Goal: Task Accomplishment & Management: Use online tool/utility

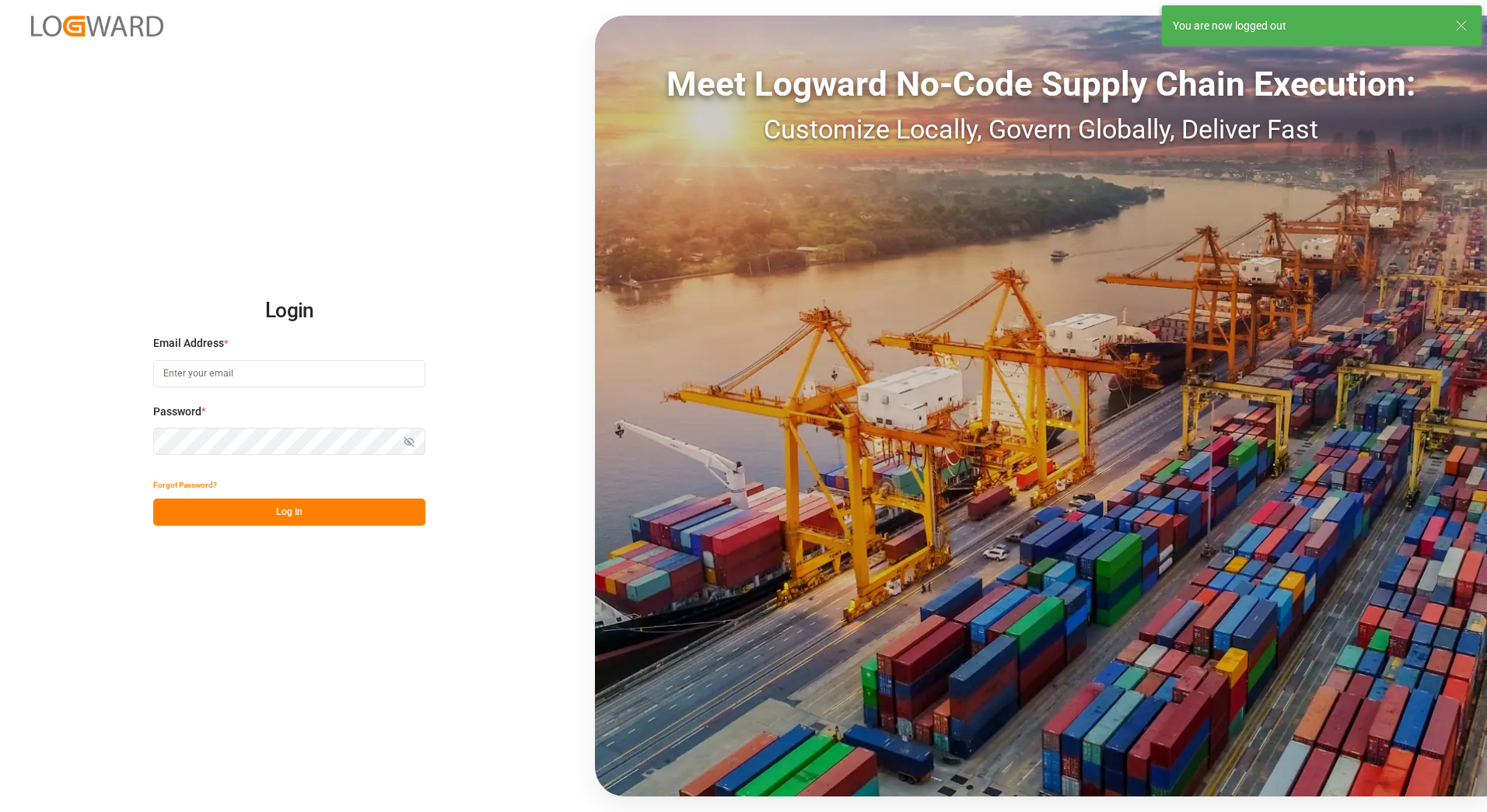
type input "[EMAIL_ADDRESS][PERSON_NAME][DOMAIN_NAME]"
click at [334, 517] on button "Log In" at bounding box center [289, 512] width 272 height 27
